Goal: Task Accomplishment & Management: Manage account settings

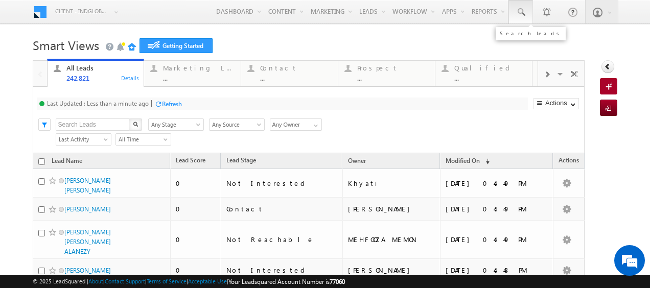
click at [517, 11] on span at bounding box center [521, 12] width 10 height 10
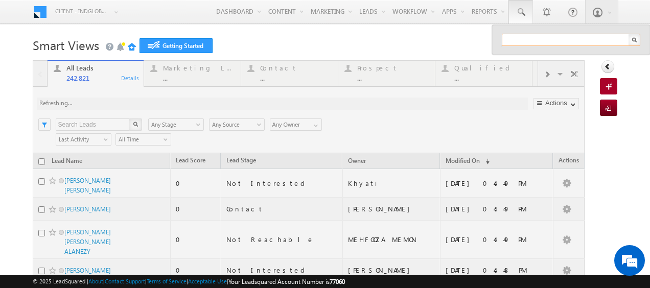
paste input "585474987"
click at [517, 40] on input "585474987" at bounding box center [571, 40] width 139 height 12
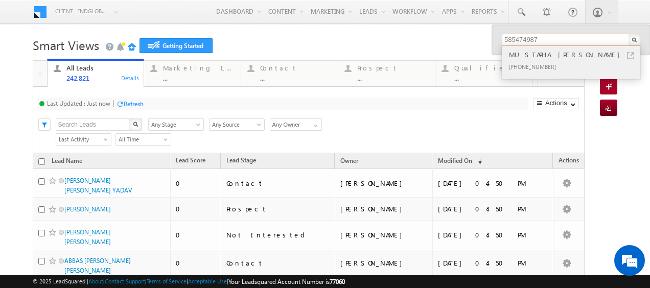
type input "585474987"
click at [530, 55] on div "MUSTAPHA [PERSON_NAME]" at bounding box center [575, 54] width 137 height 11
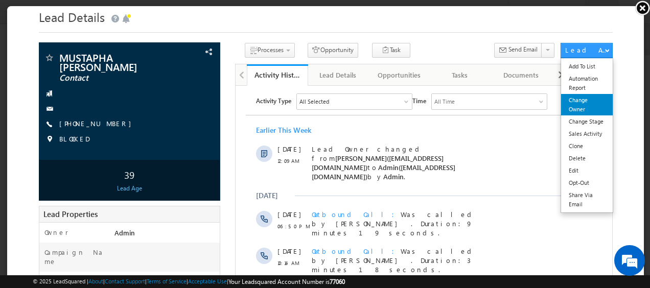
click at [572, 105] on link "Change Owner" at bounding box center [586, 104] width 52 height 21
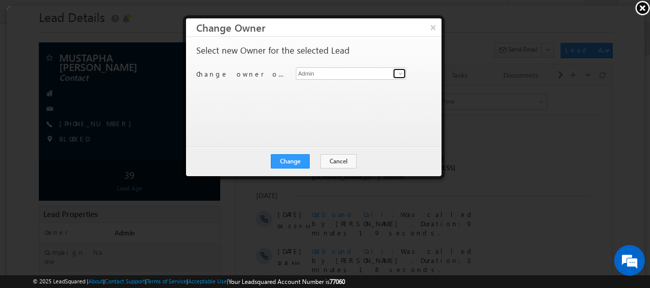
click at [397, 72] on span at bounding box center [400, 73] width 8 height 8
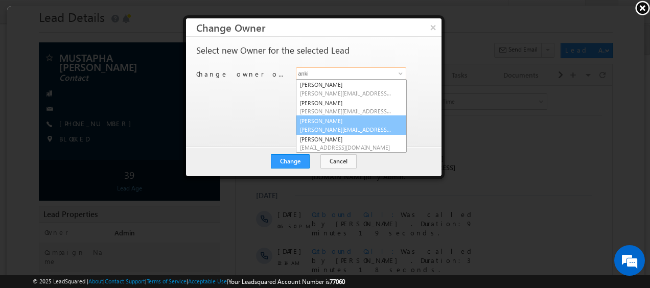
click at [328, 126] on span "[PERSON_NAME][EMAIL_ADDRESS][PERSON_NAME][DOMAIN_NAME]" at bounding box center [345, 129] width 92 height 8
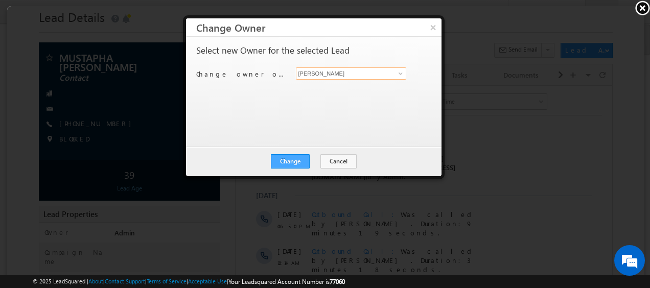
type input "[PERSON_NAME]"
click at [291, 161] on button "Change" at bounding box center [289, 161] width 39 height 14
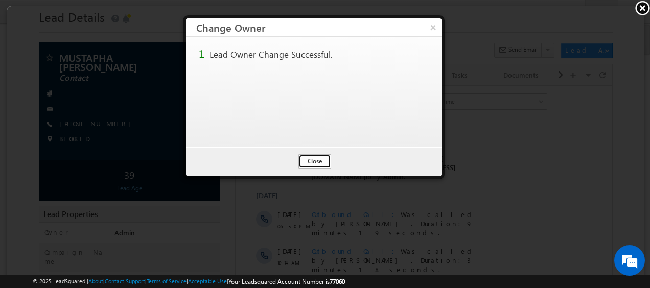
click at [315, 162] on button "Close" at bounding box center [314, 161] width 33 height 14
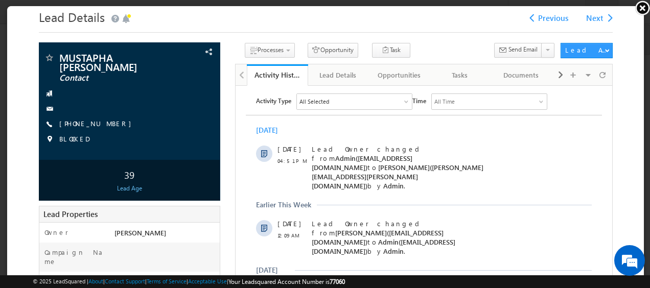
click at [643, 8] on link at bounding box center [642, 7] width 15 height 15
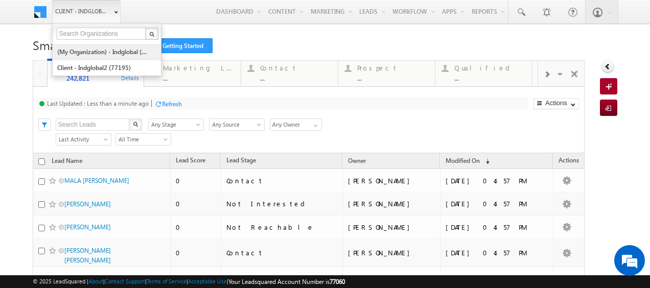
click at [89, 51] on link "(My Organization) - indglobal (48060)" at bounding box center [104, 52] width 94 height 16
